Goal: Transaction & Acquisition: Purchase product/service

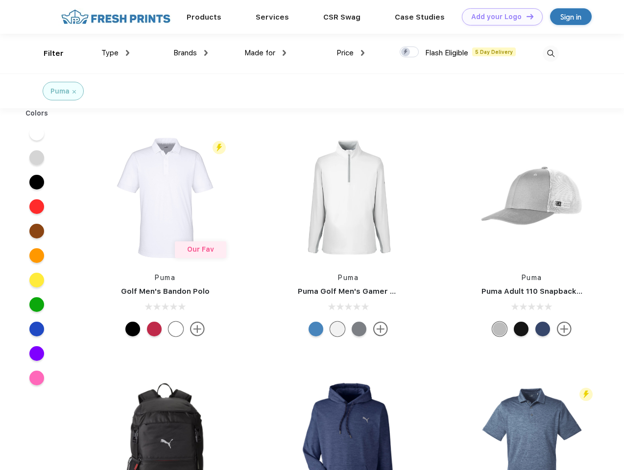
click at [499, 17] on link "Add your Logo Design Tool" at bounding box center [502, 16] width 81 height 17
click at [0, 0] on div "Design Tool" at bounding box center [0, 0] width 0 height 0
click at [526, 16] on link "Add your Logo Design Tool" at bounding box center [502, 16] width 81 height 17
click at [47, 53] on div "Filter" at bounding box center [54, 53] width 20 height 11
click at [116, 53] on span "Type" at bounding box center [109, 53] width 17 height 9
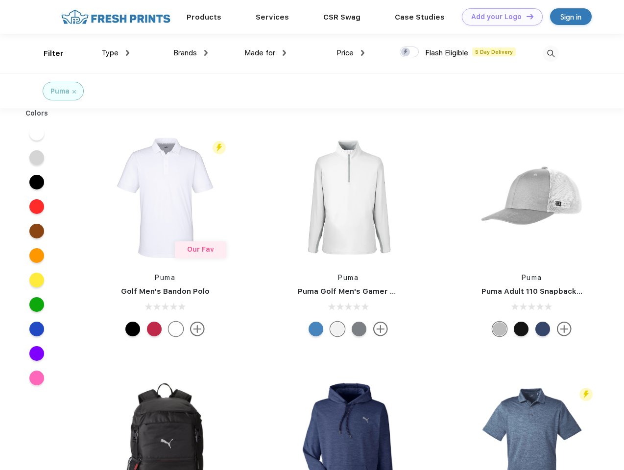
click at [191, 53] on span "Brands" at bounding box center [185, 53] width 24 height 9
click at [266, 53] on span "Made for" at bounding box center [260, 53] width 31 height 9
click at [351, 53] on span "Price" at bounding box center [345, 53] width 17 height 9
click at [410, 52] on div at bounding box center [409, 52] width 19 height 11
click at [406, 52] on input "checkbox" at bounding box center [403, 49] width 6 height 6
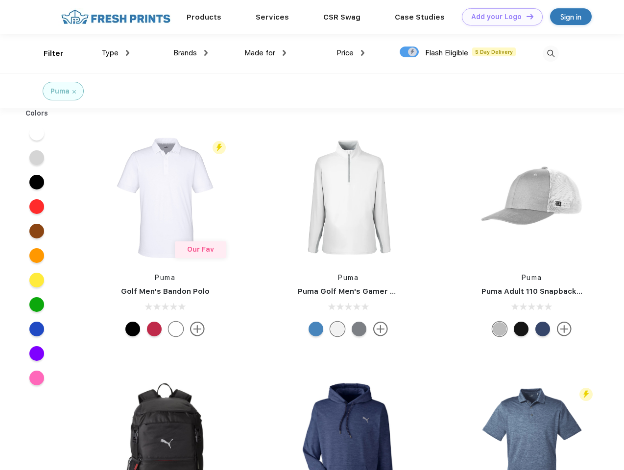
click at [551, 53] on img at bounding box center [551, 54] width 16 height 16
